Goal: Find specific page/section

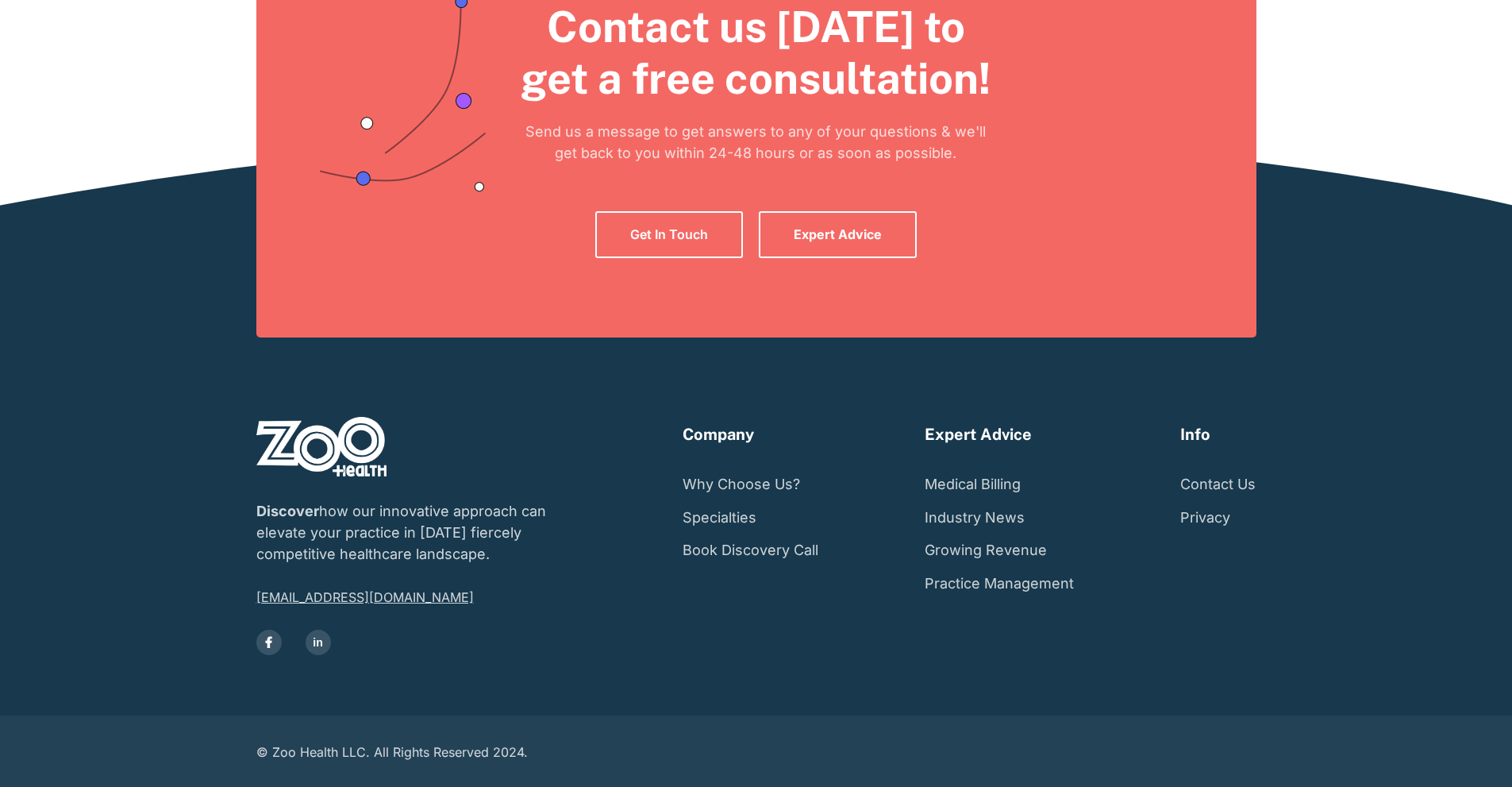
scroll to position [3092, 0]
click at [1256, 498] on link "Contact Us" at bounding box center [1218, 484] width 75 height 33
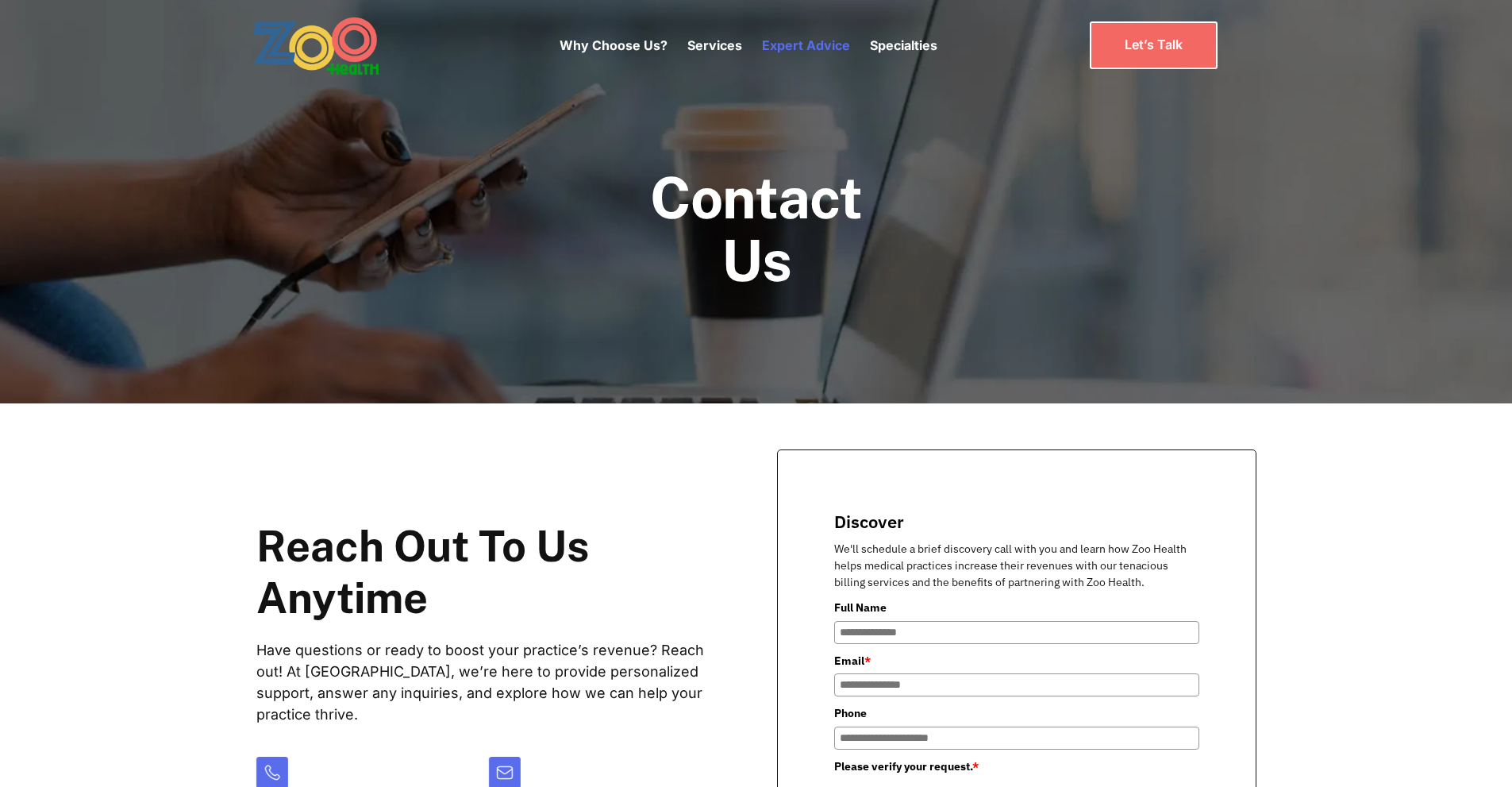
click at [802, 49] on link "Expert Advice" at bounding box center [806, 45] width 88 height 16
